Goal: Task Accomplishment & Management: Manage account settings

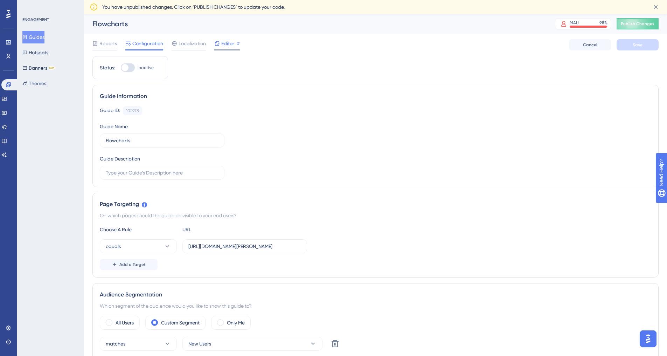
click at [230, 41] on span "Editor" at bounding box center [227, 43] width 13 height 8
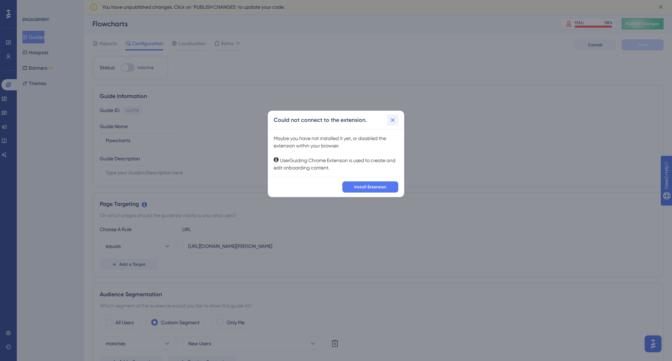
click at [394, 119] on icon at bounding box center [392, 120] width 7 height 7
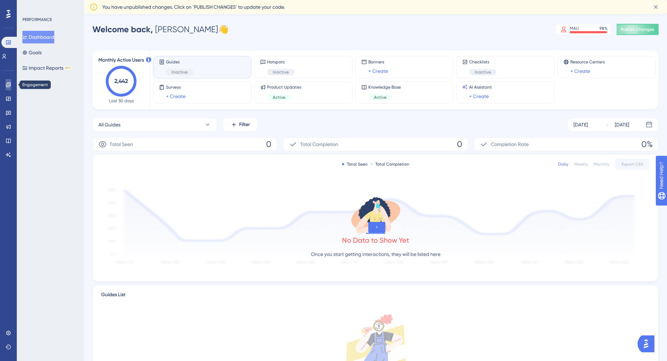
click at [9, 85] on icon at bounding box center [8, 84] width 5 height 5
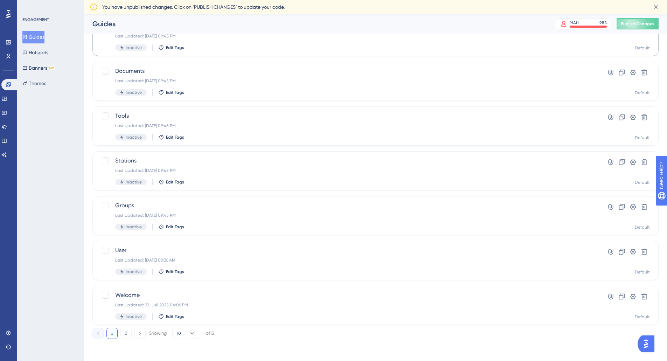
scroll to position [182, 0]
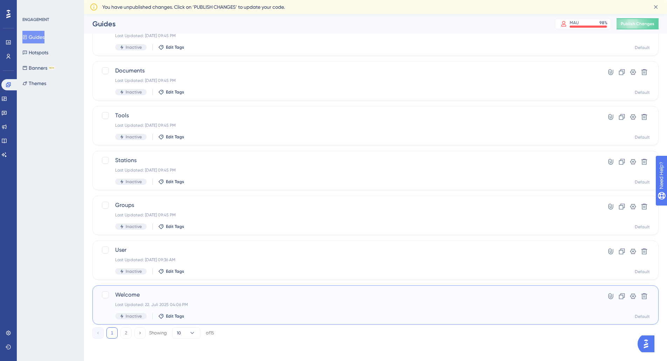
click at [227, 299] on div "Welcome Last Updated: 22. Juli 2025 04:06 PM Inactive Edit Tags" at bounding box center [347, 305] width 465 height 29
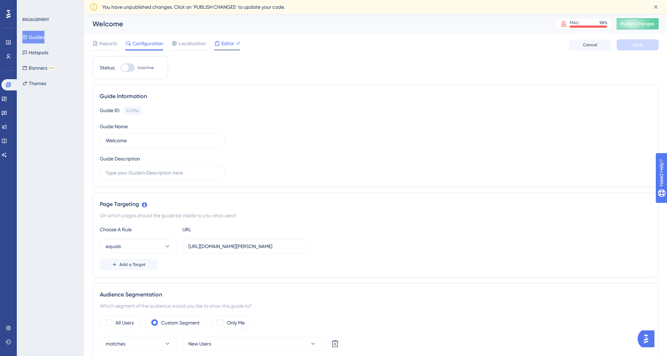
click at [223, 43] on span "Editor" at bounding box center [227, 43] width 13 height 8
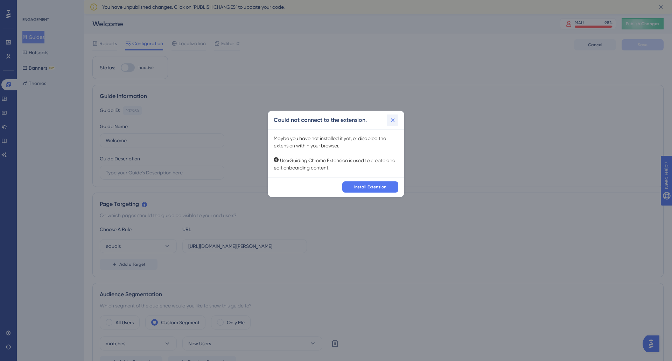
click at [393, 118] on icon at bounding box center [392, 120] width 7 height 7
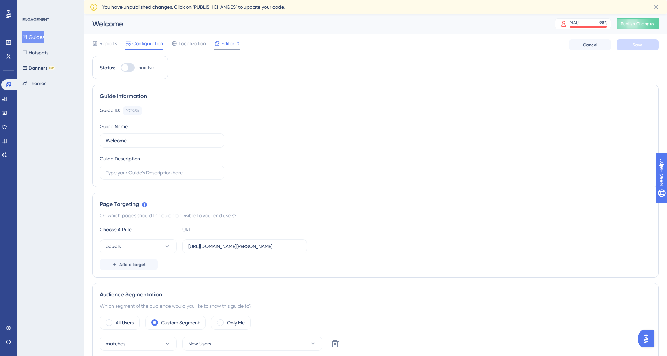
click at [236, 44] on icon at bounding box center [238, 44] width 4 height 4
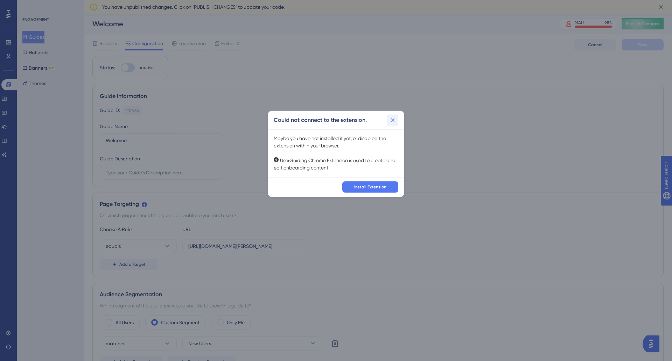
click at [396, 118] on icon at bounding box center [392, 120] width 7 height 7
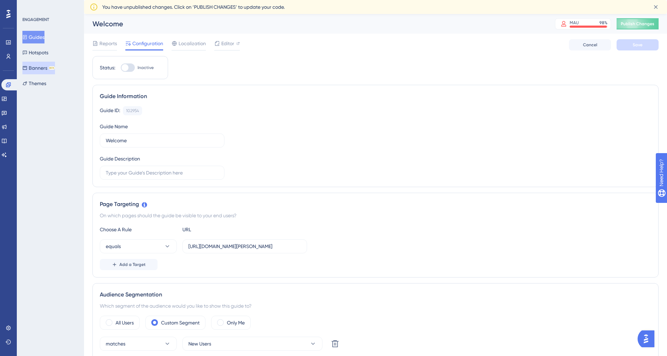
click at [46, 69] on button "Banners BETA" at bounding box center [38, 68] width 33 height 13
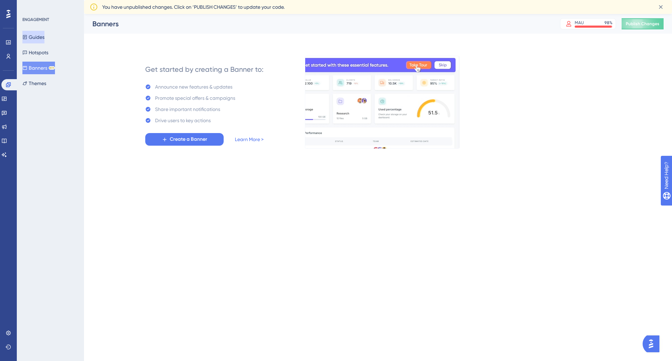
click at [44, 35] on button "Guides" at bounding box center [33, 37] width 22 height 13
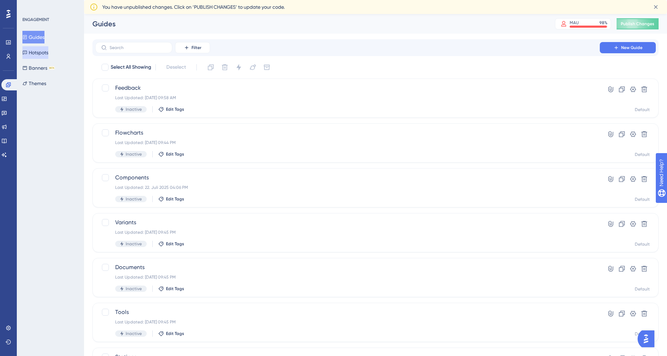
click at [42, 50] on button "Hotspots" at bounding box center [35, 52] width 26 height 13
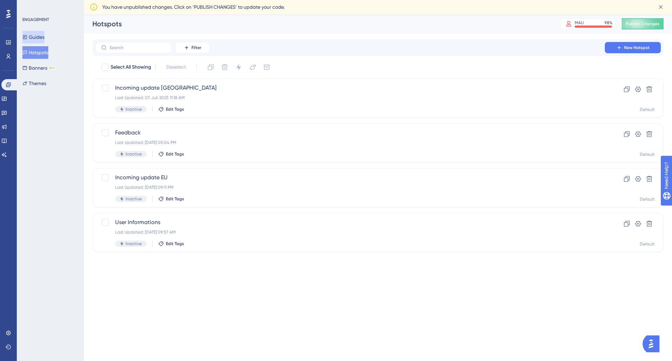
click at [36, 33] on button "Guides" at bounding box center [33, 37] width 22 height 13
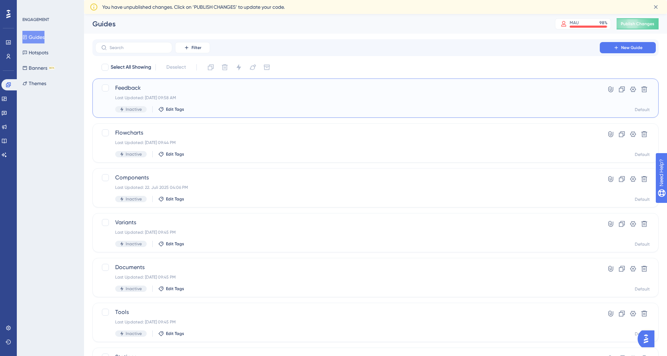
click at [229, 90] on span "Feedback" at bounding box center [347, 88] width 465 height 8
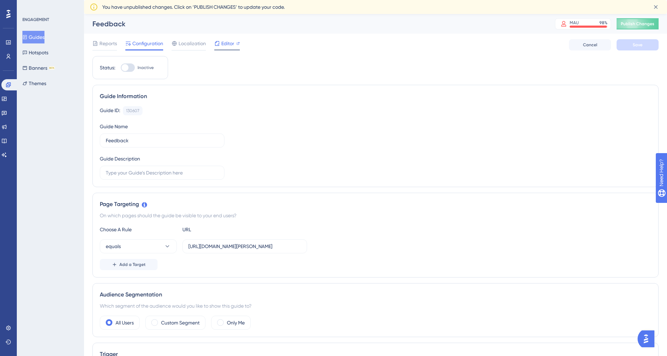
click at [228, 41] on span "Editor" at bounding box center [227, 43] width 13 height 8
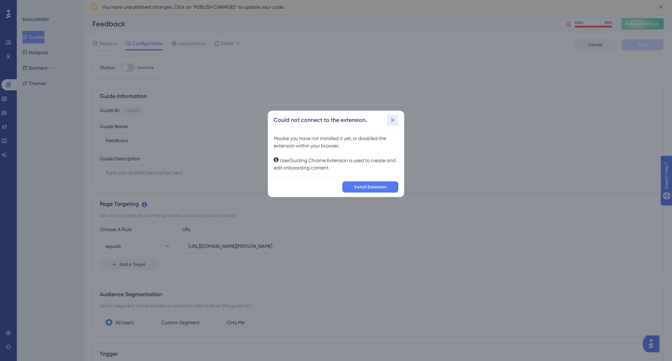
click at [395, 120] on icon at bounding box center [392, 120] width 7 height 7
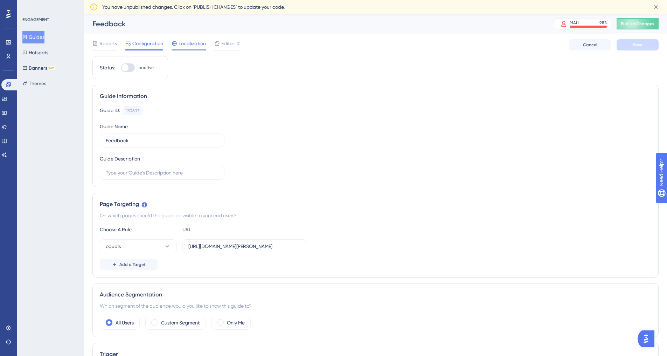
click at [192, 39] on span "Localization" at bounding box center [192, 43] width 27 height 8
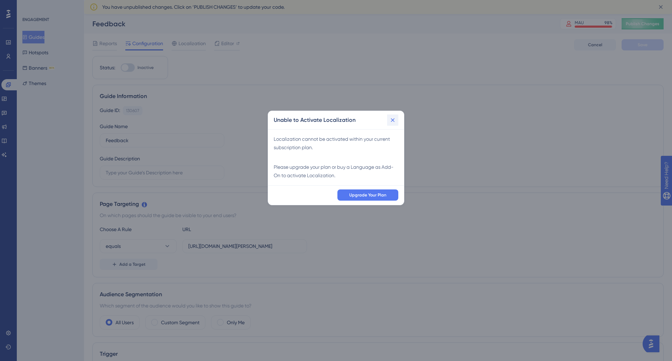
click at [394, 119] on icon at bounding box center [393, 120] width 4 height 4
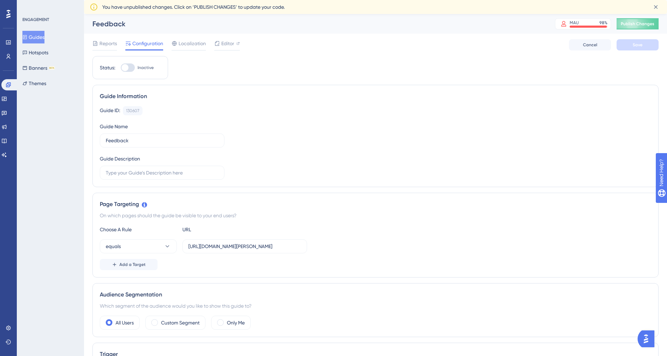
click at [130, 68] on div at bounding box center [128, 67] width 14 height 8
click at [121, 68] on input "Inactive" at bounding box center [120, 68] width 0 height 0
click at [225, 47] on span "Editor" at bounding box center [227, 43] width 13 height 8
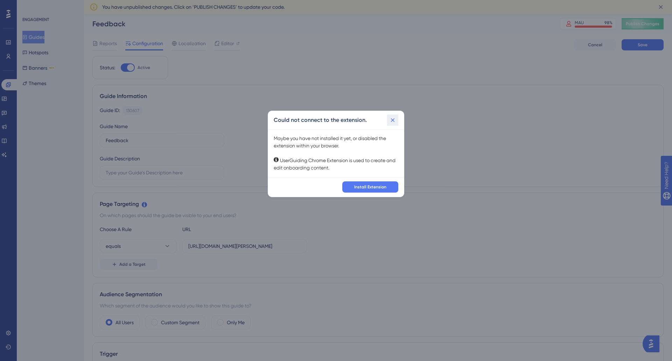
click at [394, 118] on icon at bounding box center [393, 120] width 4 height 4
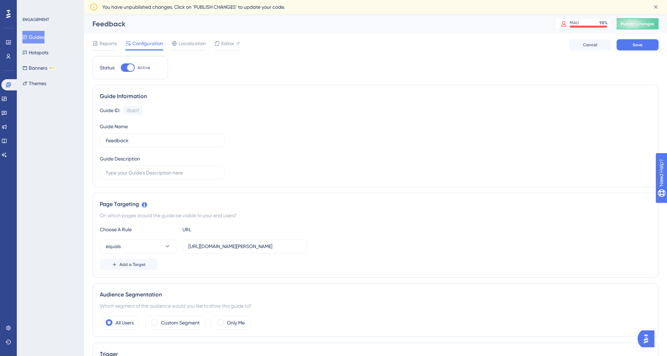
click at [126, 68] on div at bounding box center [128, 67] width 14 height 8
click at [121, 68] on input "Active" at bounding box center [120, 68] width 0 height 0
checkbox input "false"
click at [7, 127] on icon at bounding box center [4, 127] width 6 height 6
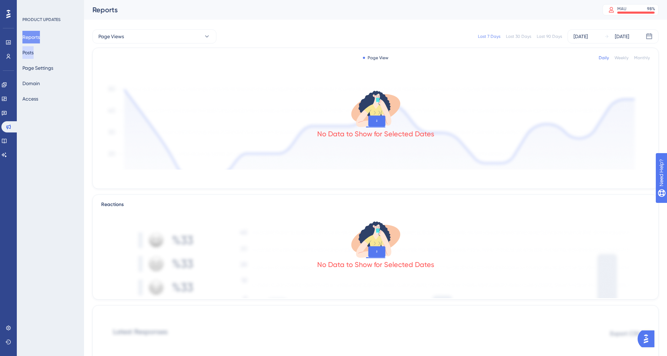
click at [34, 50] on button "Posts" at bounding box center [27, 52] width 11 height 13
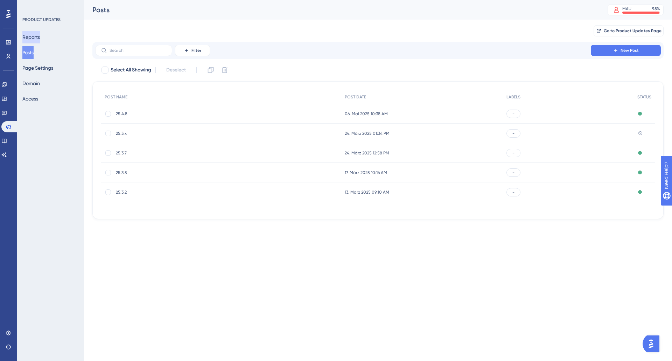
click at [34, 32] on button "Reports" at bounding box center [31, 37] width 18 height 13
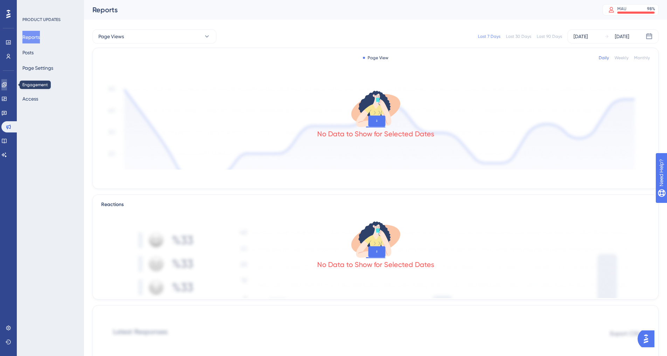
click at [7, 82] on icon at bounding box center [4, 85] width 6 height 6
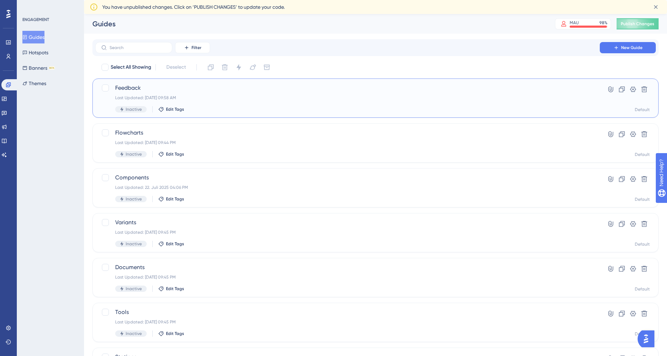
click at [230, 99] on div "Last Updated: 06. Jan. 2025 09:58 AM" at bounding box center [347, 98] width 465 height 6
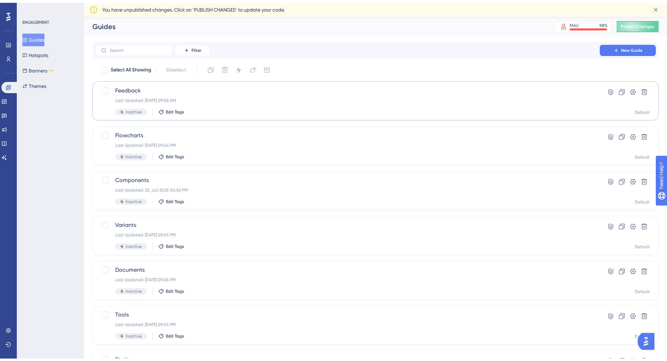
scroll to position [35, 0]
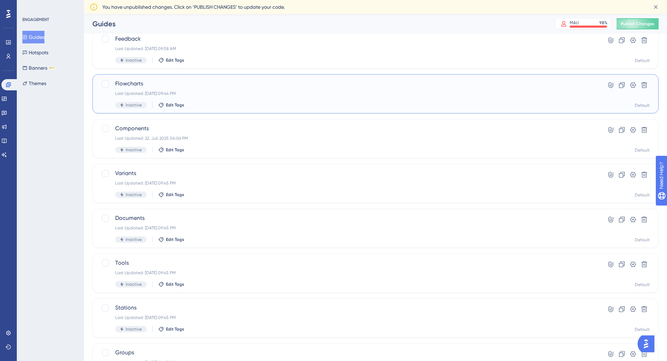
click at [245, 91] on div "Last Updated: 29. Apr. 2024 09:44 PM" at bounding box center [347, 94] width 465 height 6
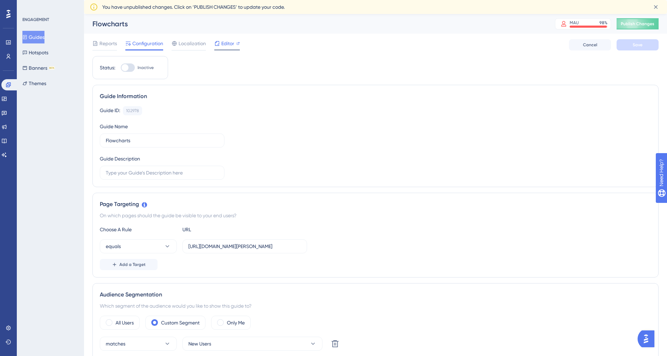
click at [232, 48] on div "Editor" at bounding box center [227, 44] width 26 height 11
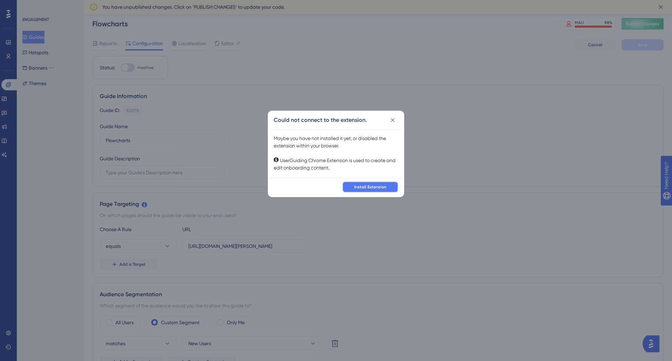
click at [367, 184] on span "Install Extension" at bounding box center [370, 187] width 32 height 6
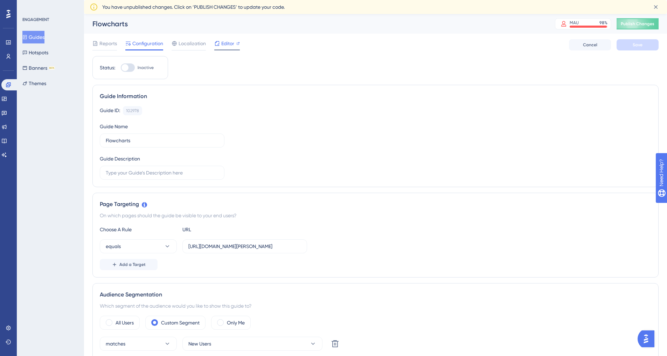
click at [219, 45] on icon at bounding box center [217, 43] width 5 height 5
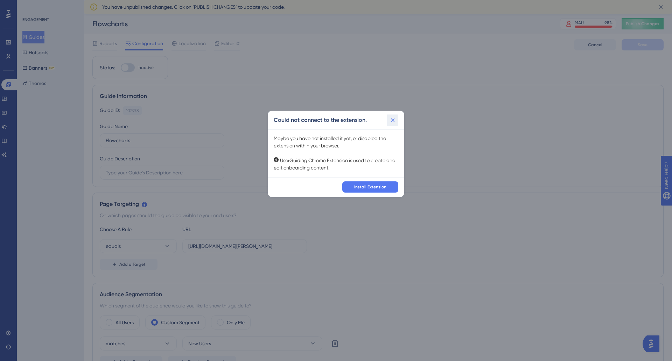
click at [390, 118] on icon at bounding box center [392, 120] width 7 height 7
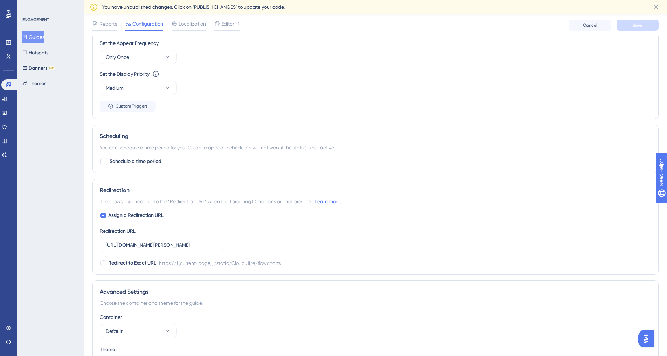
scroll to position [442, 0]
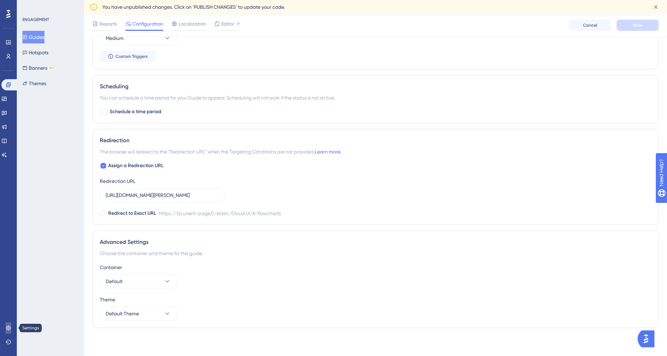
click at [6, 331] on link at bounding box center [9, 327] width 6 height 11
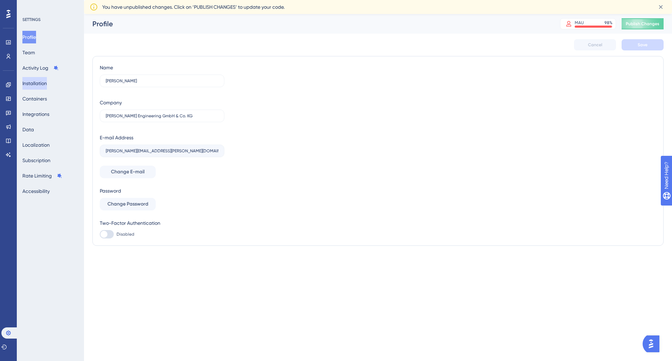
click at [41, 82] on button "Installation" at bounding box center [34, 83] width 25 height 13
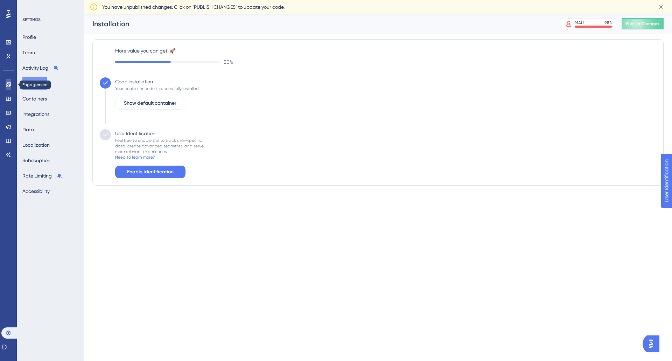
click at [6, 83] on icon at bounding box center [9, 85] width 6 height 6
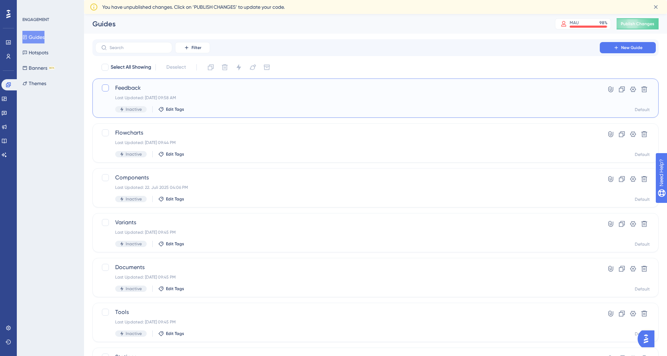
click at [106, 89] on div at bounding box center [105, 87] width 7 height 7
click at [106, 86] on icon at bounding box center [105, 88] width 4 height 6
checkbox input "false"
click at [610, 91] on icon at bounding box center [610, 89] width 7 height 7
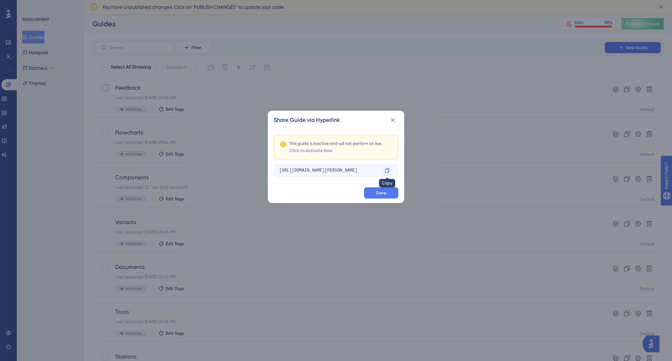
click at [387, 171] on icon at bounding box center [388, 171] width 6 height 6
click at [394, 117] on icon at bounding box center [392, 120] width 7 height 7
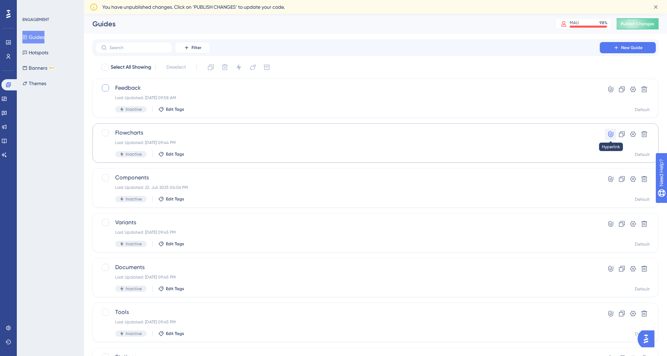
click at [608, 134] on icon at bounding box center [610, 134] width 7 height 7
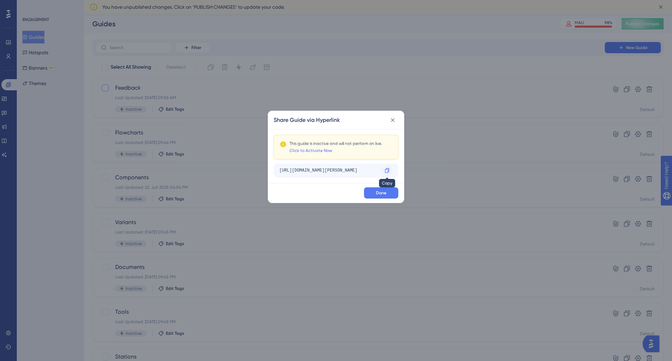
click at [386, 170] on icon at bounding box center [387, 170] width 4 height 5
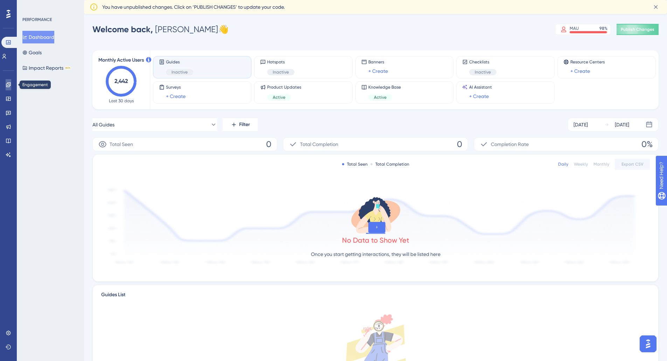
click at [6, 85] on icon at bounding box center [9, 85] width 6 height 6
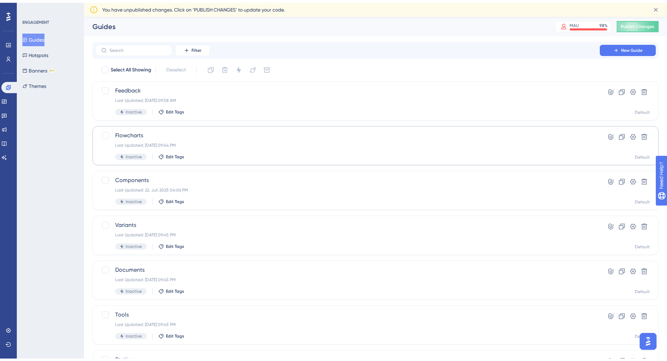
scroll to position [35, 0]
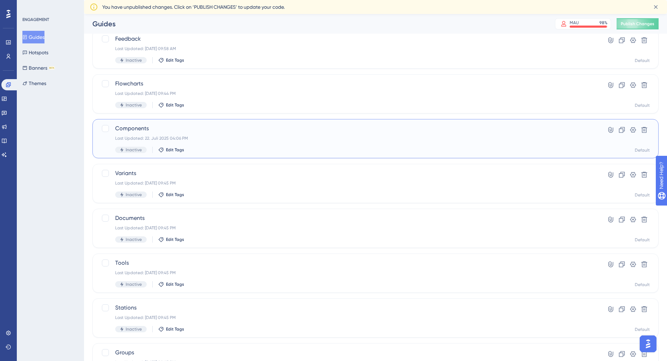
click at [238, 140] on div "Last Updated: 22. Juli 2025 04:06 PM" at bounding box center [347, 139] width 465 height 6
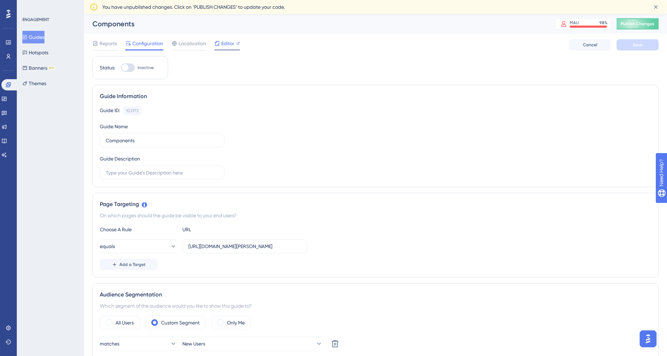
click at [224, 43] on span "Editor" at bounding box center [227, 43] width 13 height 8
drag, startPoint x: 43, startPoint y: 36, endPoint x: 43, endPoint y: 40, distance: 3.9
click at [43, 36] on button "Guides" at bounding box center [33, 37] width 22 height 13
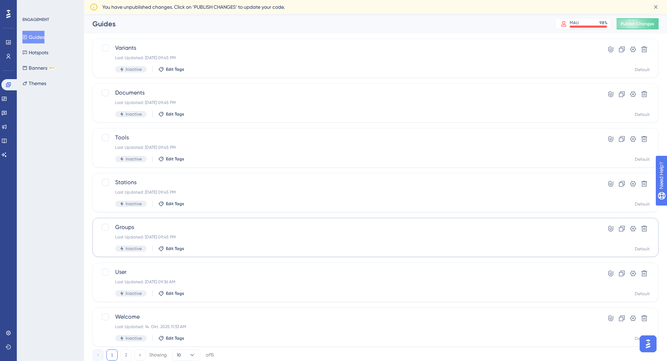
scroll to position [182, 0]
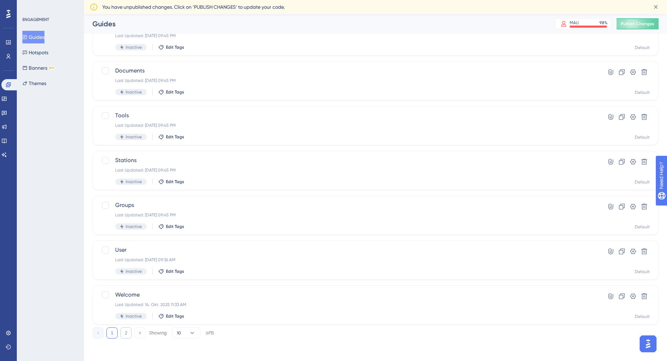
click at [127, 336] on button "2" at bounding box center [125, 332] width 11 height 11
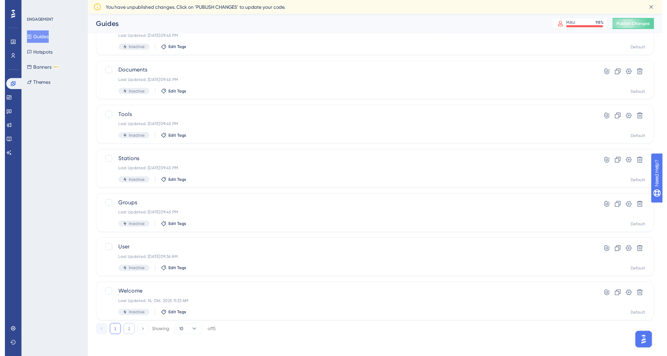
scroll to position [0, 0]
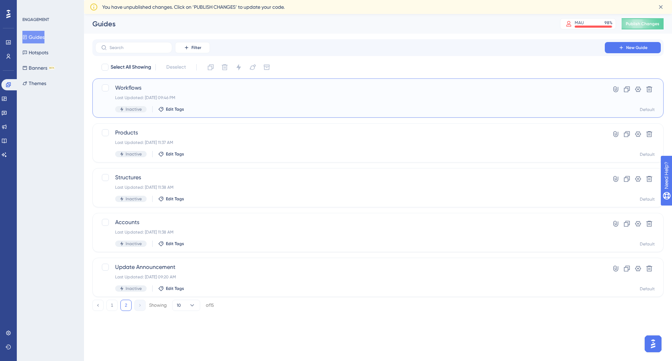
click at [260, 101] on div "Workflows Last Updated: 29. Apr. 2024 09:46 PM Inactive Edit Tags" at bounding box center [350, 98] width 470 height 29
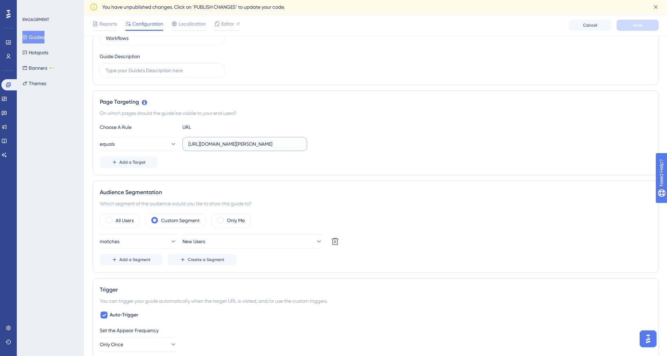
scroll to position [0, 28]
drag, startPoint x: 292, startPoint y: 141, endPoint x: 369, endPoint y: 138, distance: 77.5
click at [356, 136] on div "Choose A Rule URL equals https://app.elam-solutions.com/static/Cloud.UI/#/flowc…" at bounding box center [376, 145] width 552 height 45
click at [404, 144] on div "equals https://app.elam-solutions.com/static/Cloud.UI/#/flowcharts" at bounding box center [376, 144] width 552 height 14
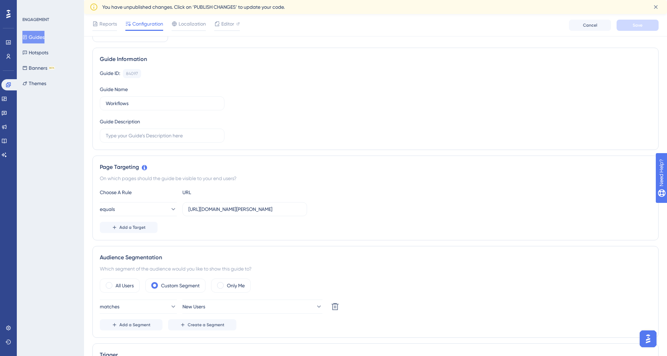
scroll to position [0, 0]
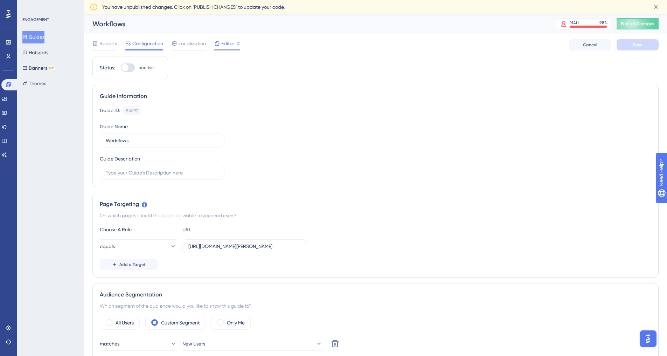
click at [231, 46] on span "Editor" at bounding box center [227, 43] width 13 height 8
click at [7, 84] on icon at bounding box center [8, 84] width 5 height 5
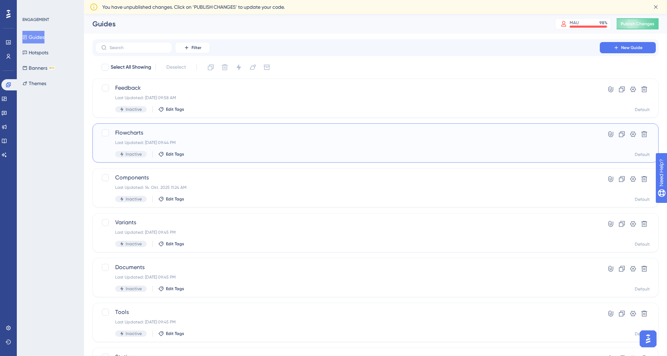
click at [203, 130] on span "Flowcharts" at bounding box center [347, 133] width 465 height 8
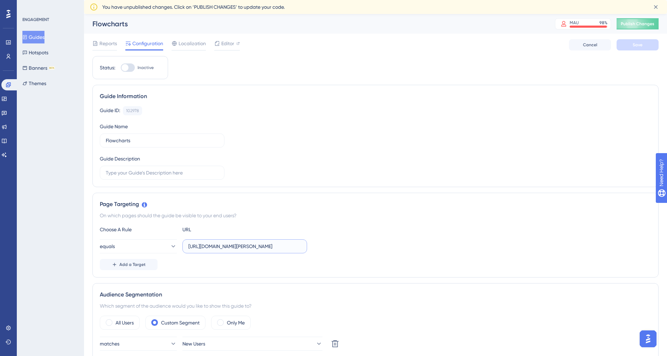
scroll to position [0, 28]
drag, startPoint x: 243, startPoint y: 244, endPoint x: 362, endPoint y: 241, distance: 119.1
click at [362, 241] on div "equals https://app.elam-solutions.com/static/Cloud.UI/#/flowcharts" at bounding box center [376, 246] width 552 height 14
click at [305, 245] on label "https://app.elam-solutions.com/static/Cloud.UI/#/flowcharts" at bounding box center [244, 246] width 125 height 14
click at [301, 245] on input "https://app.elam-solutions.com/static/Cloud.UI/#/flowcharts" at bounding box center [244, 246] width 113 height 8
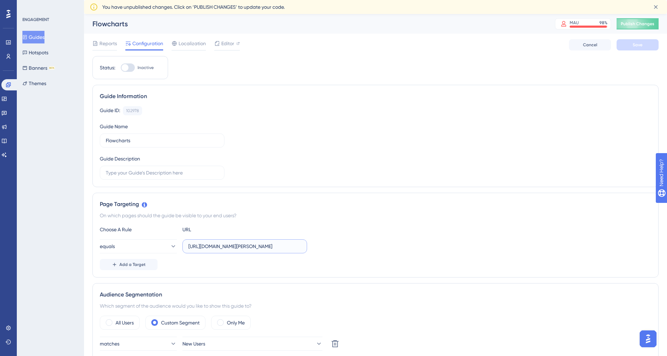
scroll to position [0, 0]
click at [199, 249] on input "https://app.elam-solutions.com/static/Cloud.UI/#/flowcharts" at bounding box center [244, 246] width 113 height 8
drag, startPoint x: 189, startPoint y: 248, endPoint x: 385, endPoint y: 242, distance: 196.6
click at [385, 242] on div "equals https://app.elam-solutions.com/static/Cloud.UI/#/flowcharts" at bounding box center [376, 246] width 552 height 14
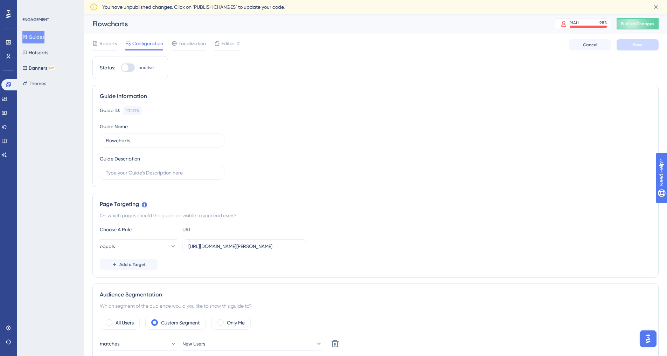
click at [373, 242] on div "equals https://app.elam-solutions.com/static/Cloud.UI/#/flowcharts" at bounding box center [376, 246] width 552 height 14
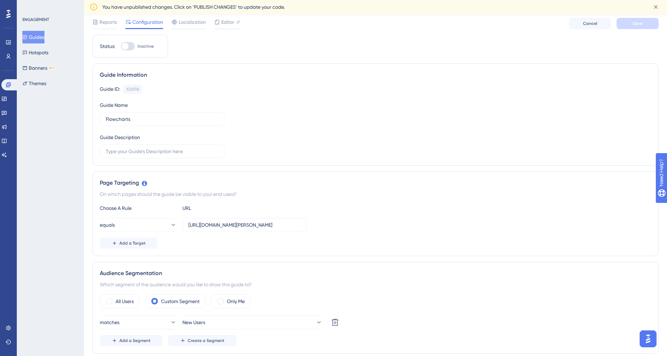
scroll to position [0, 0]
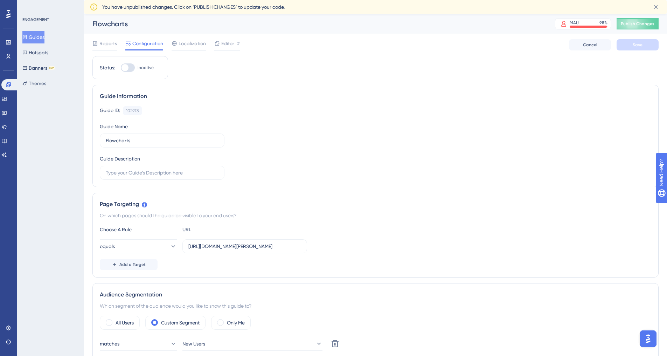
click at [32, 35] on button "Guides" at bounding box center [33, 37] width 22 height 13
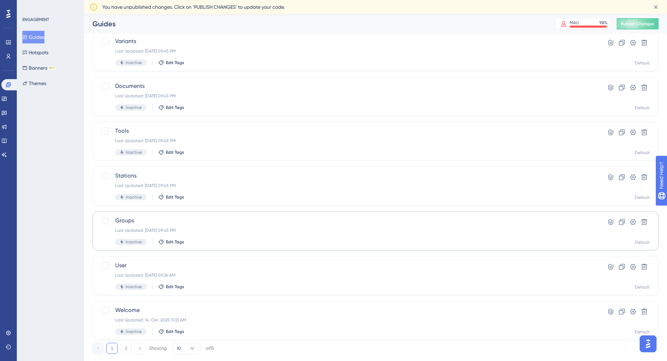
scroll to position [182, 0]
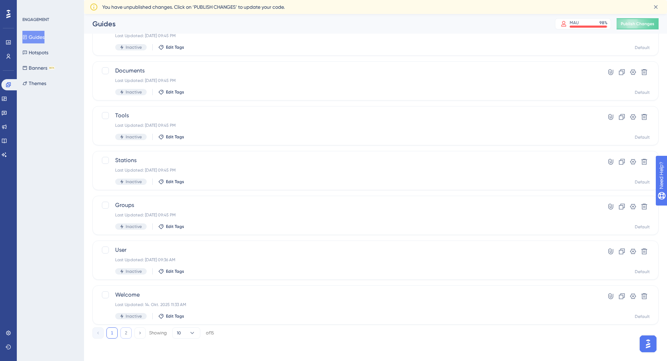
click at [124, 336] on button "2" at bounding box center [125, 332] width 11 height 11
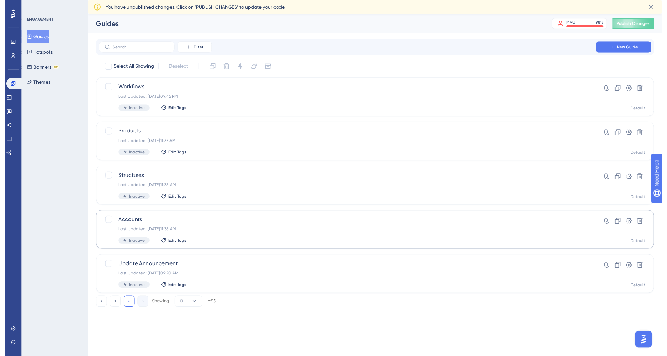
scroll to position [0, 0]
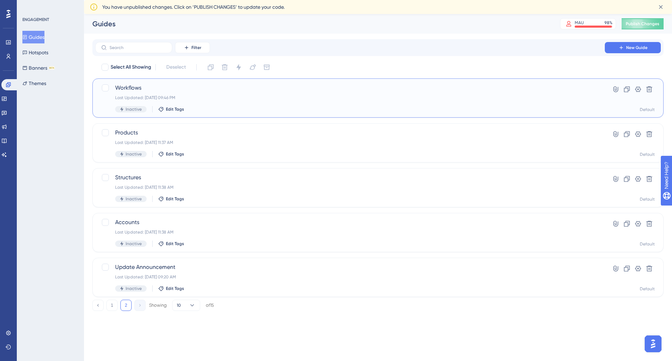
click at [211, 90] on span "Workflows" at bounding box center [350, 88] width 470 height 8
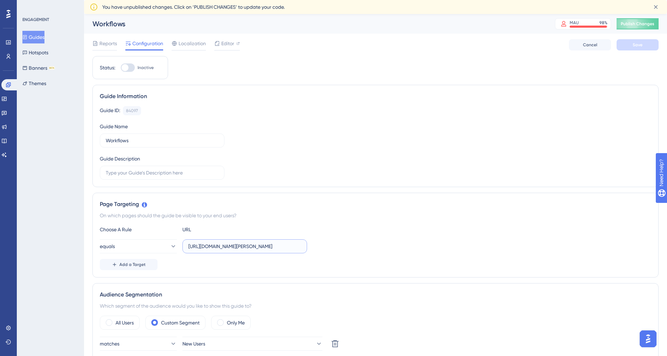
scroll to position [0, 28]
drag, startPoint x: 284, startPoint y: 246, endPoint x: 363, endPoint y: 244, distance: 79.2
click at [363, 244] on div "equals https://app.elam-solutions.com/static/Cloud.UI/#/flowcharts" at bounding box center [376, 246] width 552 height 14
click at [305, 246] on label "https://app.elam-solutions.com/static/Cloud.UI/#/flowcharts" at bounding box center [244, 246] width 125 height 14
click at [301, 246] on input "https://app.elam-solutions.com/static/Cloud.UI/#/flowcharts" at bounding box center [244, 246] width 113 height 8
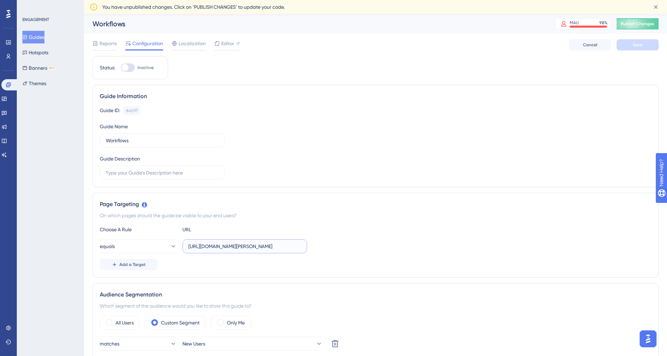
scroll to position [0, 0]
click at [305, 246] on label "https://app.elam-solutions.com/static/Cloud.UI/#/flowcharts" at bounding box center [244, 246] width 125 height 14
click at [301, 246] on input "https://app.elam-solutions.com/static/Cloud.UI/#/flowcharts" at bounding box center [244, 246] width 113 height 8
drag, startPoint x: 189, startPoint y: 248, endPoint x: 407, endPoint y: 243, distance: 218.2
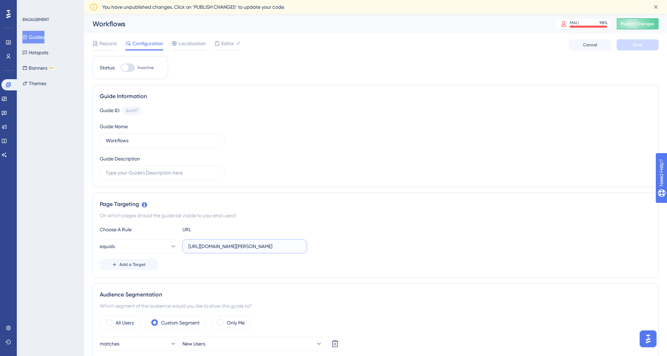
click at [407, 243] on div "equals https://app.elam-solutions.com/static/Cloud.UI/#/flowcharts" at bounding box center [376, 246] width 552 height 14
paste input "/add"
type input "https://app.elam-solutions.com/static/Cloud.UI/#/flowcharts/add"
click at [407, 243] on div "equals https://app.elam-solutions.com/static/Cloud.UI/#/flowcharts/add" at bounding box center [376, 246] width 552 height 14
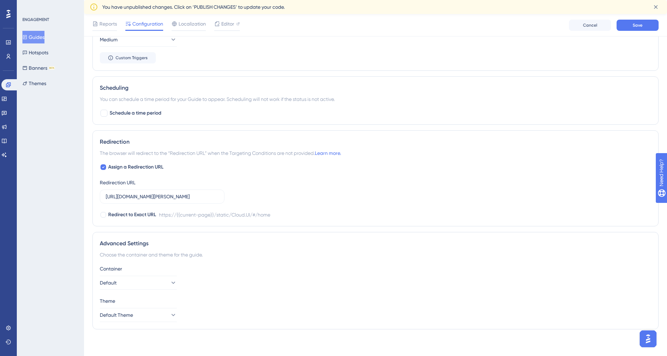
scroll to position [442, 0]
click at [633, 24] on span "Save" at bounding box center [638, 25] width 10 height 6
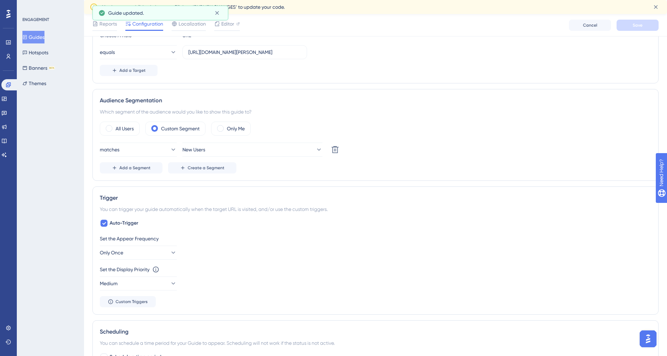
scroll to position [0, 0]
